Goal: Information Seeking & Learning: Check status

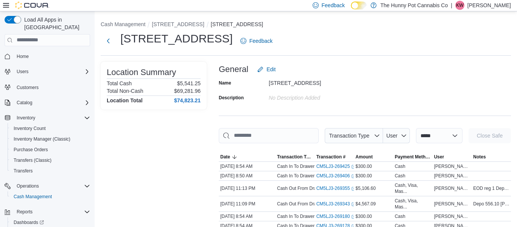
scroll to position [13, 0]
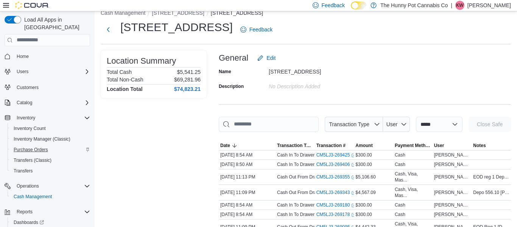
scroll to position [24, 0]
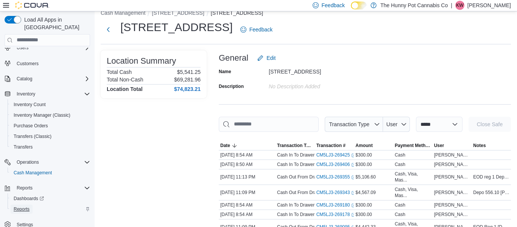
click at [22, 205] on span "Reports" at bounding box center [22, 208] width 16 height 9
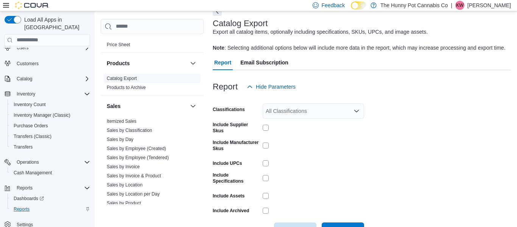
scroll to position [315, 0]
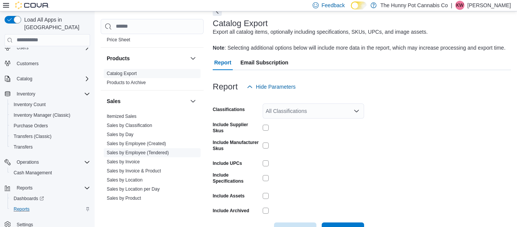
click at [155, 151] on link "Sales by Employee (Tendered)" at bounding box center [138, 152] width 62 height 5
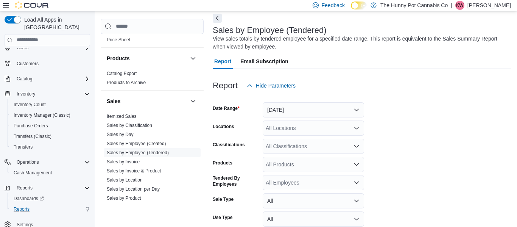
scroll to position [25, 0]
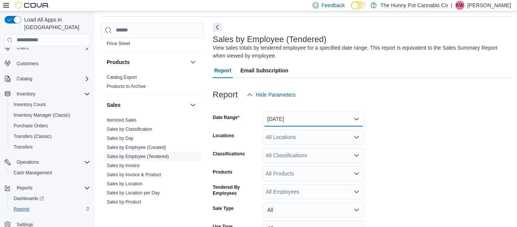
click at [291, 116] on button "[DATE]" at bounding box center [312, 118] width 101 height 15
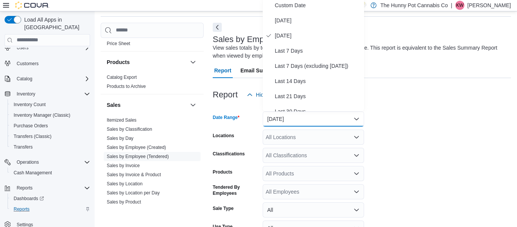
scroll to position [23, 0]
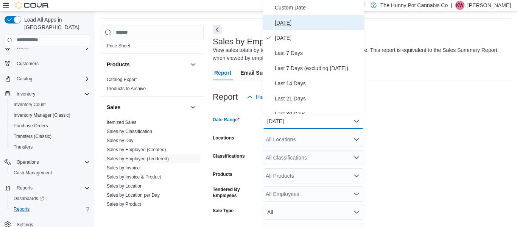
click at [329, 29] on button "[DATE]" at bounding box center [312, 22] width 101 height 15
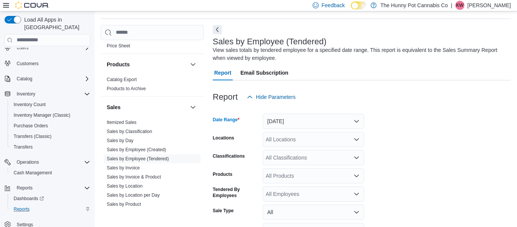
click at [312, 140] on div "All Locations" at bounding box center [312, 139] width 101 height 15
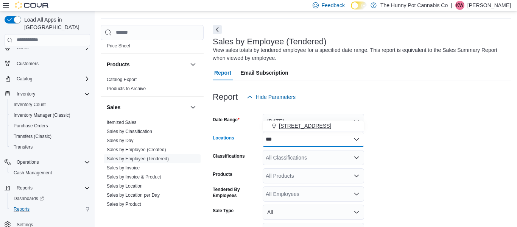
type input "***"
click at [326, 131] on button "[STREET_ADDRESS]" at bounding box center [312, 125] width 101 height 11
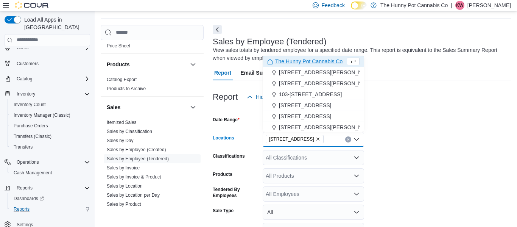
click at [419, 137] on form "Date Range [DATE] Locations [STREET_ADDRESS] Selected. [STREET_ADDRESS] Backspa…" at bounding box center [362, 190] width 298 height 172
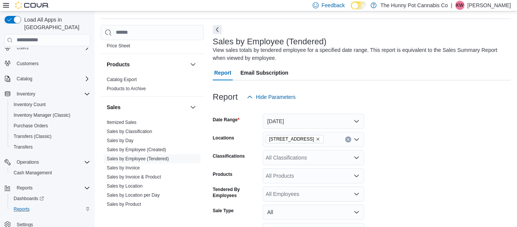
scroll to position [88, 0]
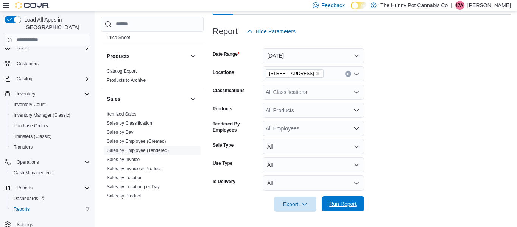
click at [349, 209] on span "Run Report" at bounding box center [342, 203] width 33 height 15
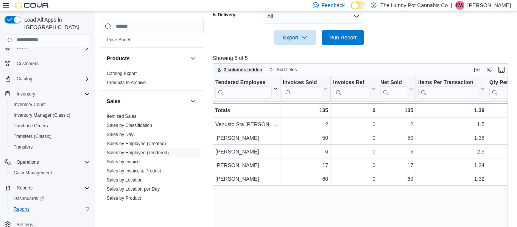
click at [251, 65] on span "2 columns hidden" at bounding box center [239, 69] width 46 height 9
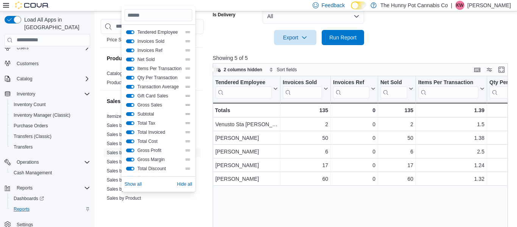
scroll to position [109, 0]
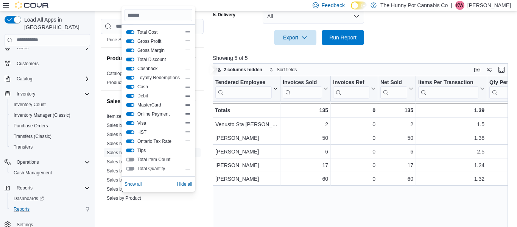
click at [129, 157] on div "Total Item Count" at bounding box center [158, 159] width 65 height 6
click at [129, 159] on button "Total Item Count" at bounding box center [130, 159] width 8 height 4
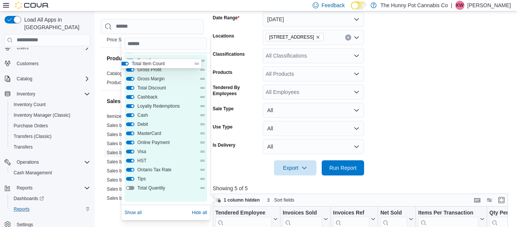
scroll to position [124, 0]
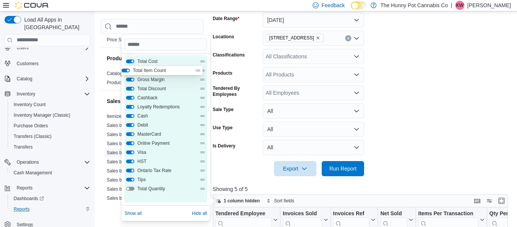
drag, startPoint x: 202, startPoint y: 159, endPoint x: 197, endPoint y: 68, distance: 90.9
click at [197, 68] on div "Tendered Employee Invoices Sold Invoices Ref Net Sold Items Per Transaction Qty…" at bounding box center [165, 75] width 82 height 254
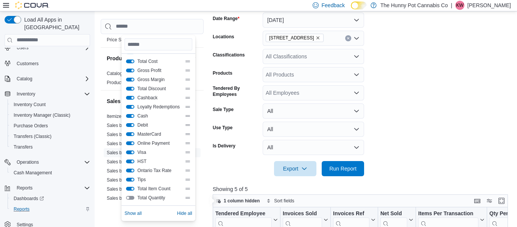
scroll to position [0, 0]
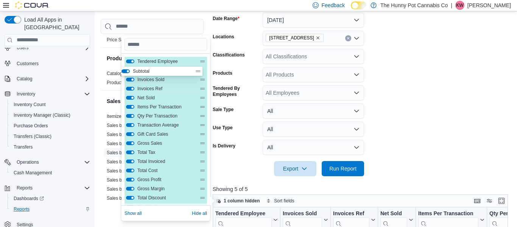
drag, startPoint x: 201, startPoint y: 142, endPoint x: 197, endPoint y: 67, distance: 74.6
click at [197, 67] on div "Tendered Employee Invoices Sold Invoices Ref Net Sold Items Per Transaction Qty…" at bounding box center [165, 184] width 82 height 254
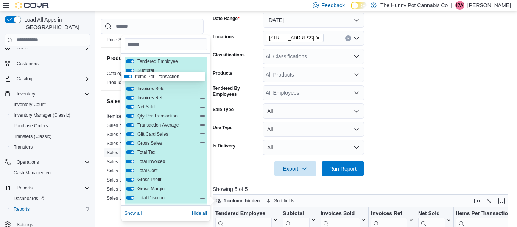
drag, startPoint x: 202, startPoint y: 105, endPoint x: 198, endPoint y: 72, distance: 33.1
click at [198, 72] on div "Tendered Employee Subtotal Invoices Sold Invoices Ref Net Sold Items Per Transa…" at bounding box center [165, 184] width 82 height 254
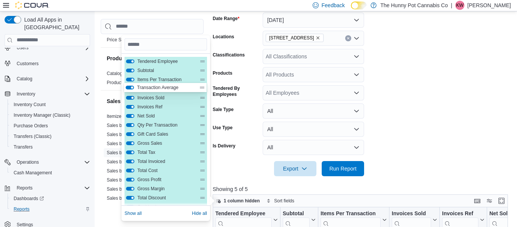
drag, startPoint x: 199, startPoint y: 123, endPoint x: 199, endPoint y: 84, distance: 39.3
click at [199, 84] on div "Tendered Employee Subtotal Items Per Transaction Invoices Sold Invoices Ref Net…" at bounding box center [165, 184] width 82 height 254
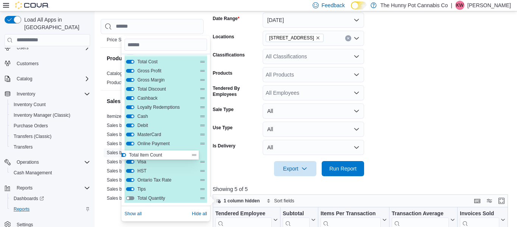
scroll to position [124, 0]
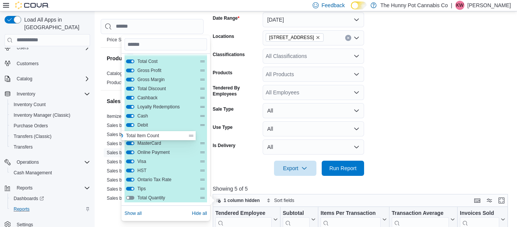
drag, startPoint x: 200, startPoint y: 189, endPoint x: 188, endPoint y: 103, distance: 87.5
click at [188, 109] on div "Tendered Employee Subtotal Items Per Transaction Transaction Average Invoices S…" at bounding box center [165, 75] width 82 height 254
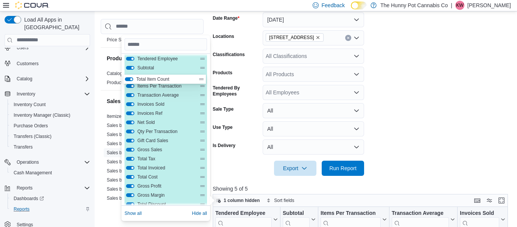
scroll to position [0, 0]
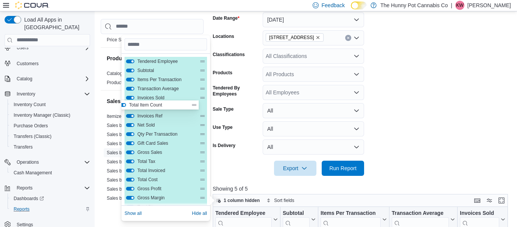
drag, startPoint x: 200, startPoint y: 124, endPoint x: 187, endPoint y: 100, distance: 27.2
click at [187, 100] on div "Tendered Employee Subtotal Items Per Transaction Transaction Average Invoices S…" at bounding box center [165, 184] width 82 height 254
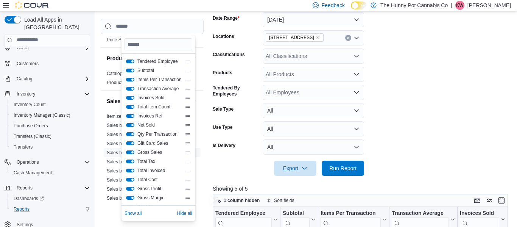
click at [390, 85] on form "Date Range [DATE] Locations [STREET_ADDRESS] Classifications All Classification…" at bounding box center [362, 89] width 298 height 172
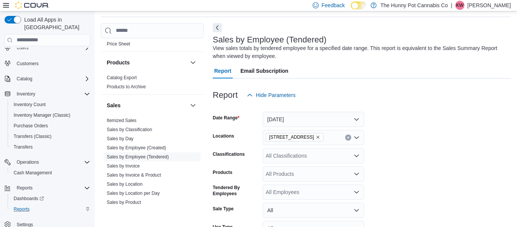
scroll to position [14, 0]
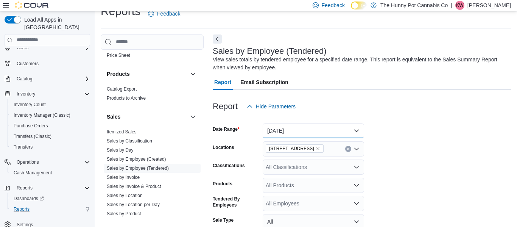
click at [316, 127] on button "[DATE]" at bounding box center [312, 130] width 101 height 15
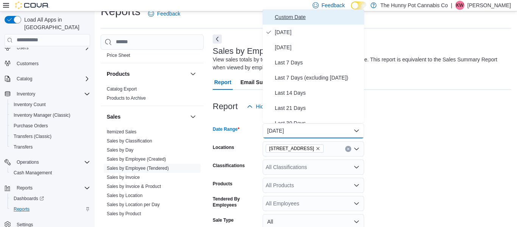
click at [324, 21] on span "Custom Date" at bounding box center [318, 16] width 86 height 9
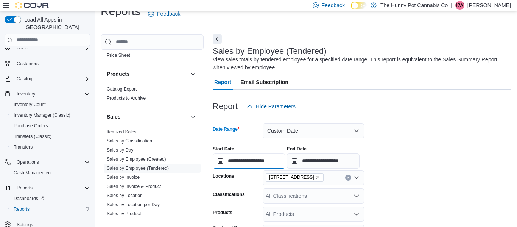
click at [266, 160] on input "**********" at bounding box center [249, 160] width 73 height 15
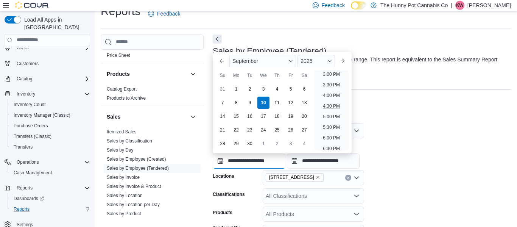
scroll to position [318, 0]
click at [330, 77] on li "3:00 PM" at bounding box center [331, 75] width 23 height 9
type input "**********"
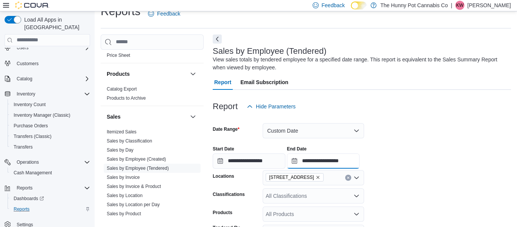
click at [359, 157] on input "**********" at bounding box center [323, 160] width 73 height 15
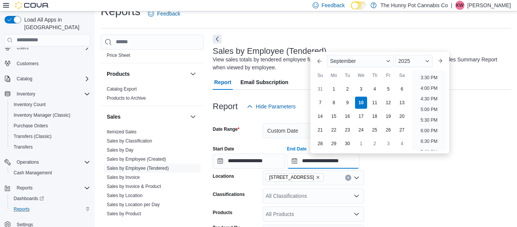
scroll to position [324, 0]
click at [430, 88] on li "4:00 PM" at bounding box center [428, 90] width 23 height 9
type input "**********"
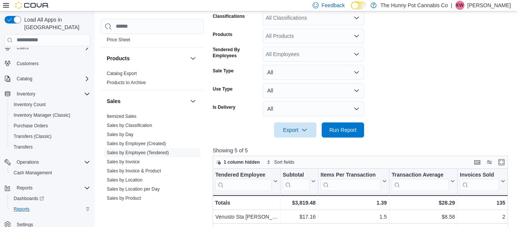
scroll to position [212, 0]
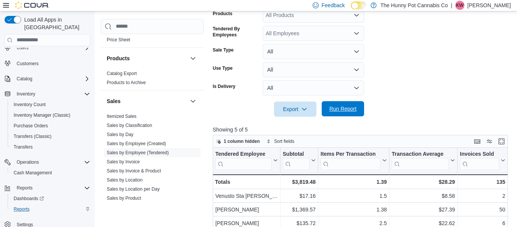
click at [346, 113] on span "Run Report" at bounding box center [342, 108] width 33 height 15
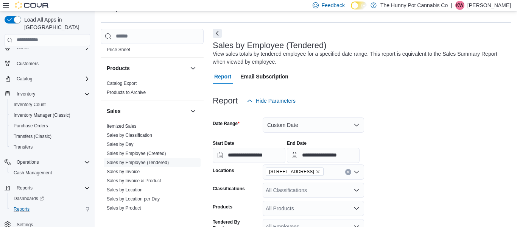
scroll to position [16, 0]
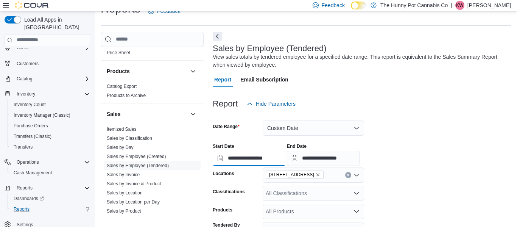
click at [278, 155] on input "**********" at bounding box center [249, 158] width 73 height 15
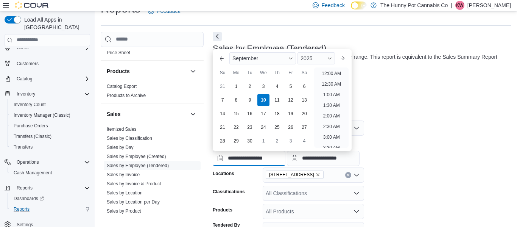
scroll to position [341, 0]
click at [337, 68] on li "4:00 PM" at bounding box center [331, 71] width 23 height 9
type input "**********"
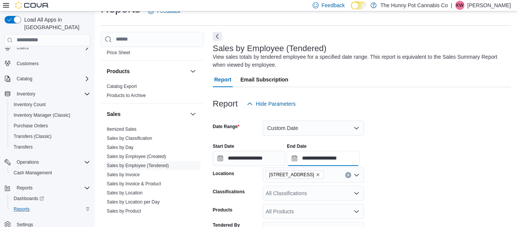
click at [359, 161] on input "**********" at bounding box center [323, 158] width 73 height 15
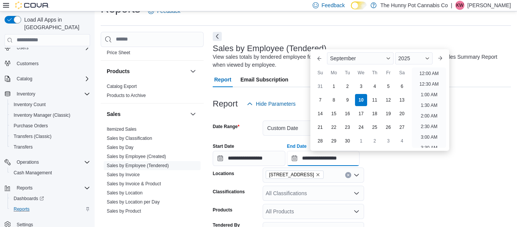
scroll to position [362, 0]
click at [428, 69] on li "5:00 PM" at bounding box center [428, 71] width 23 height 9
type input "**********"
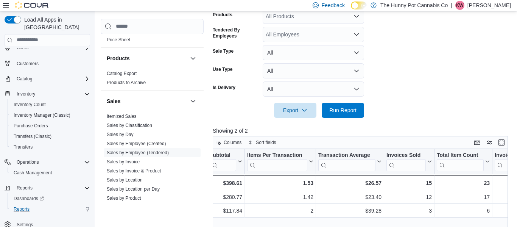
scroll to position [253, 0]
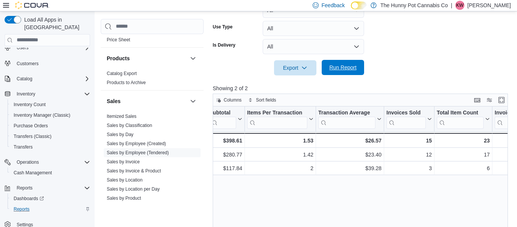
click at [359, 62] on span "Run Report" at bounding box center [342, 67] width 33 height 15
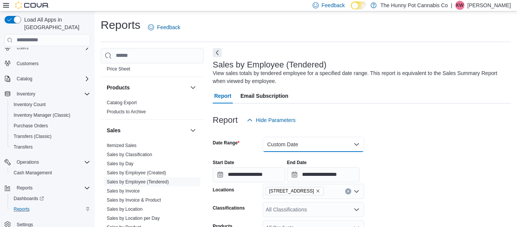
click at [343, 138] on button "Custom Date" at bounding box center [312, 144] width 101 height 15
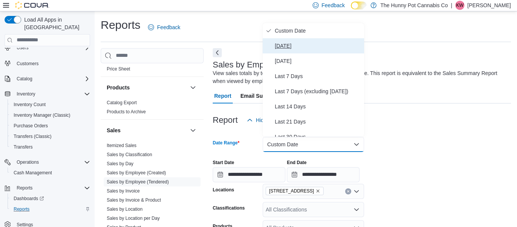
click at [318, 44] on span "[DATE]" at bounding box center [318, 45] width 86 height 9
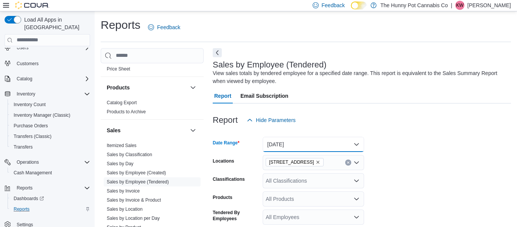
scroll to position [82, 0]
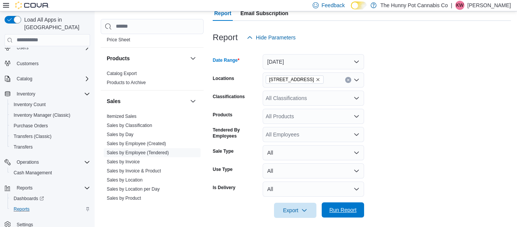
click at [351, 203] on span "Run Report" at bounding box center [342, 209] width 33 height 15
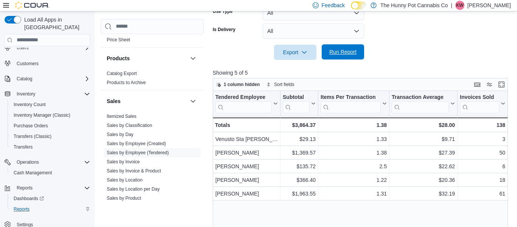
scroll to position [241, 0]
click at [351, 203] on div "Tendered Employee Click to view column header actions Subtotal Click to view co…" at bounding box center [360, 174] width 295 height 168
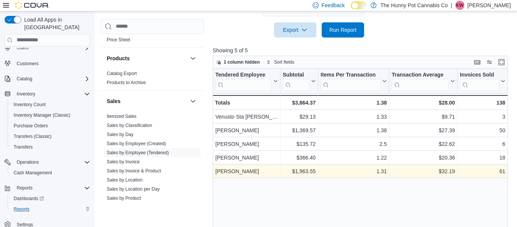
scroll to position [264, 0]
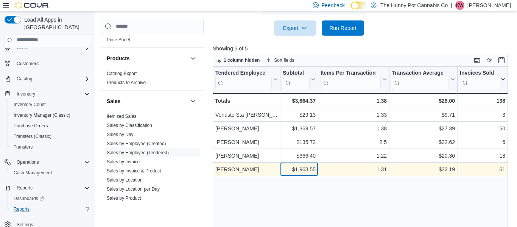
click at [285, 171] on div "$1,963.55" at bounding box center [298, 169] width 33 height 9
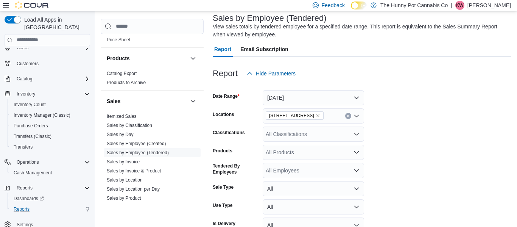
scroll to position [49, 0]
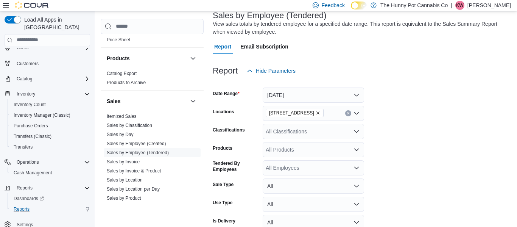
click at [276, 171] on div "All Employees" at bounding box center [312, 167] width 101 height 15
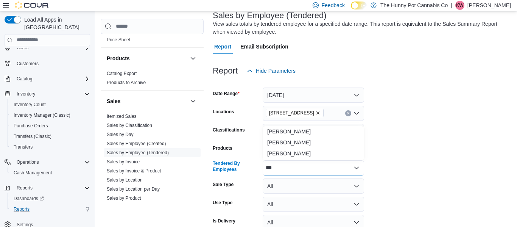
type input "***"
click at [295, 143] on span "[PERSON_NAME]" at bounding box center [313, 142] width 92 height 8
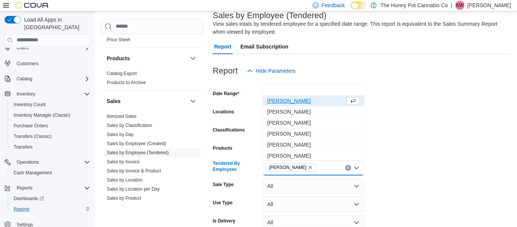
click at [379, 148] on form "Date Range [DATE] Locations [STREET_ADDRESS] Classifications All Classification…" at bounding box center [362, 164] width 298 height 172
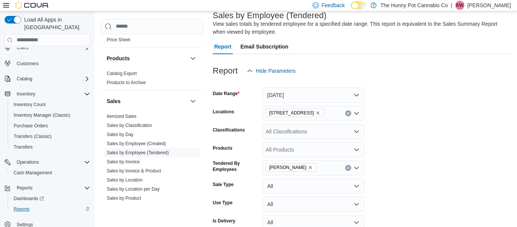
scroll to position [279, 0]
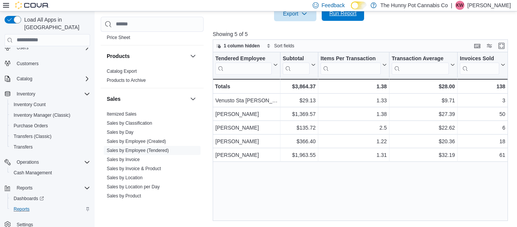
click at [334, 20] on span "Run Report" at bounding box center [342, 13] width 33 height 15
